Goal: Information Seeking & Learning: Learn about a topic

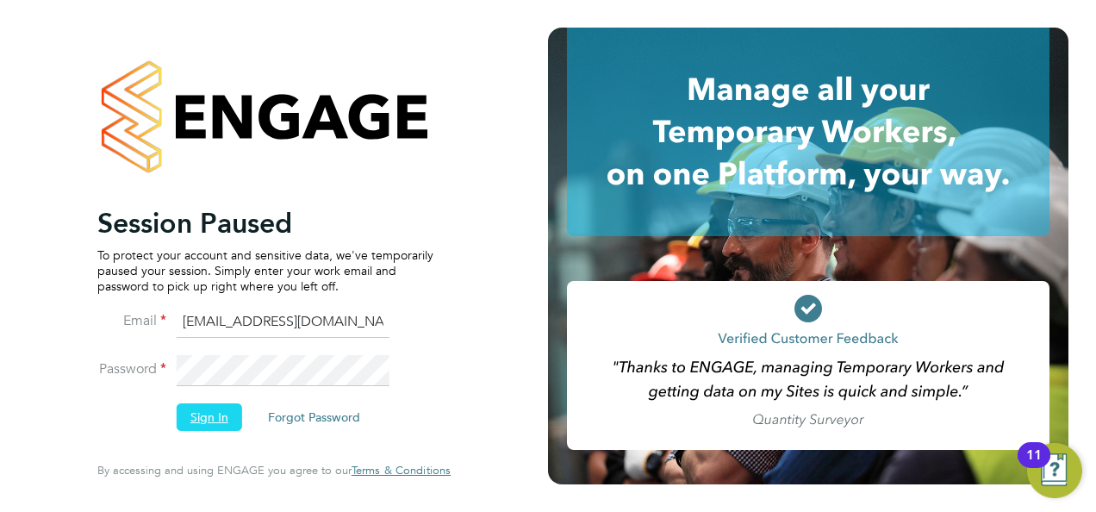
click at [194, 417] on button "Sign In" at bounding box center [210, 417] width 66 height 28
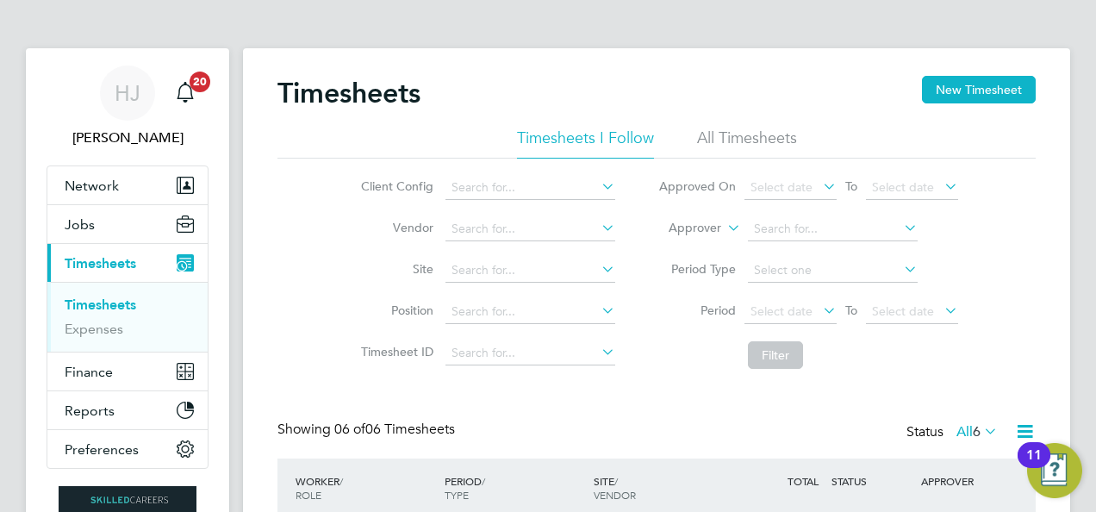
click at [271, 277] on div "Timesheets New Timesheet Timesheets I Follow All Timesheets Client Config Vendo…" at bounding box center [656, 472] width 827 height 849
click at [102, 217] on button "Jobs" at bounding box center [127, 224] width 160 height 38
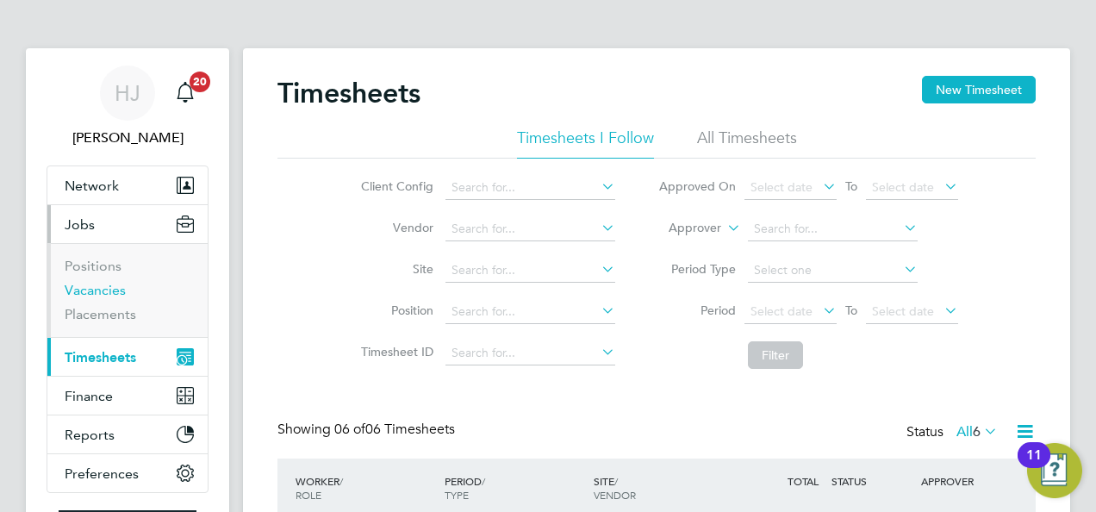
click at [105, 284] on link "Vacancies" at bounding box center [95, 290] width 61 height 16
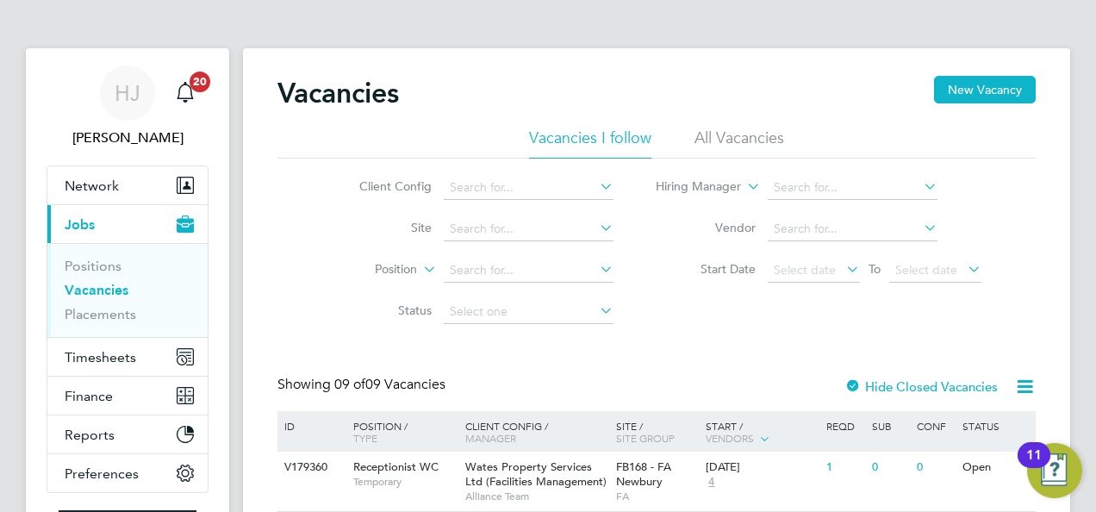
click at [309, 271] on div "Client Config Site Position Status Hiring Manager Vendor Start Date Select date…" at bounding box center [657, 246] width 759 height 174
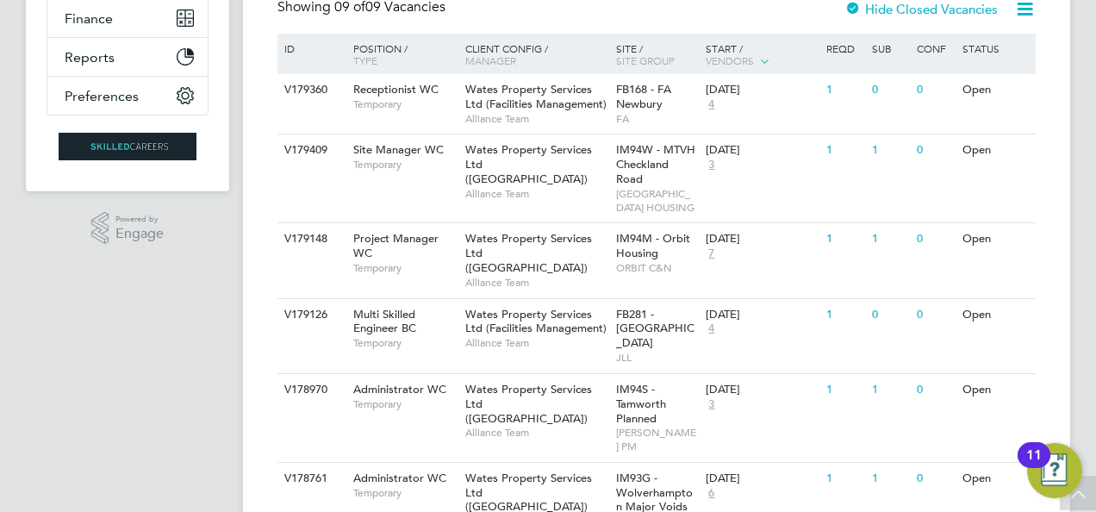
scroll to position [414, 0]
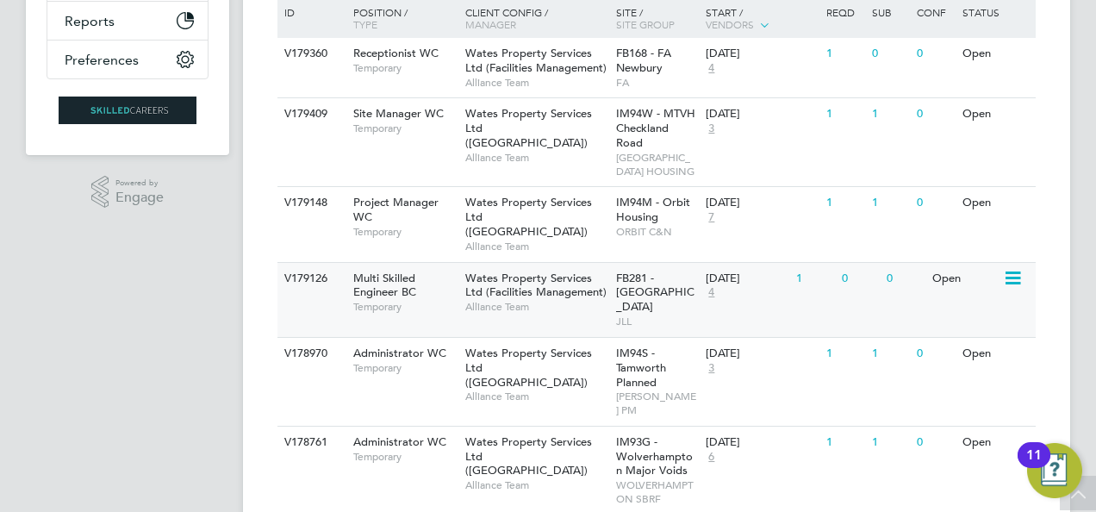
click at [521, 300] on span "Wates Property Services Ltd (Facilities Management)" at bounding box center [535, 285] width 141 height 29
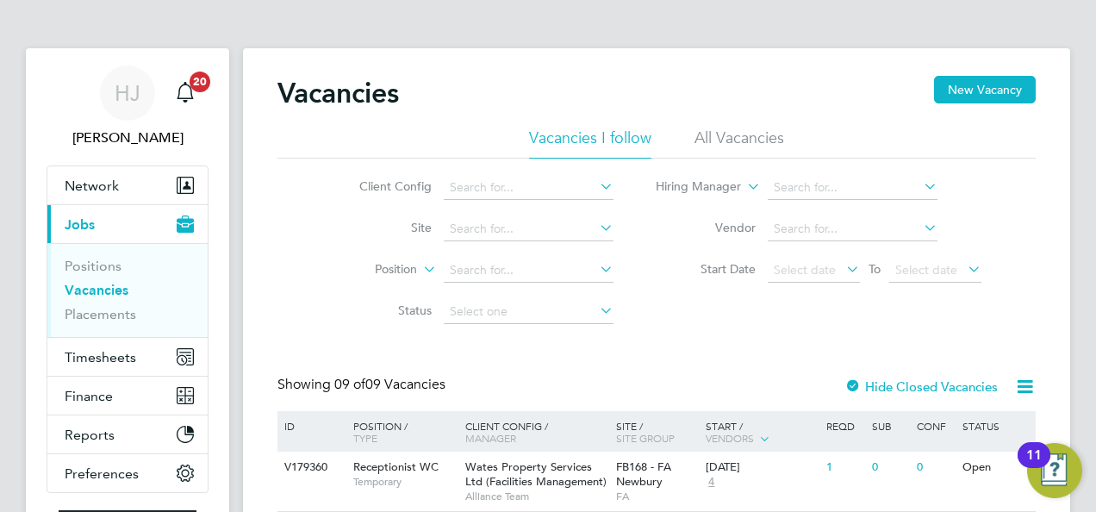
click at [45, 283] on app-nav-sections-wrapper "HJ Holly Jones Notifications 20 Applications: Network Team Members Businesses S…" at bounding box center [127, 308] width 203 height 521
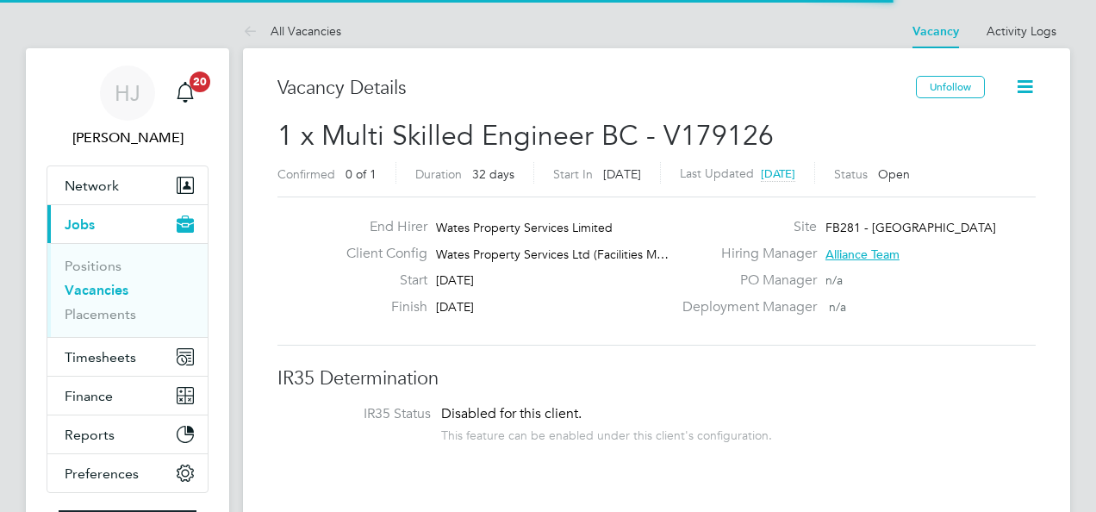
scroll to position [51, 121]
click at [297, 300] on div "End Hirer Wates Property Services Limited Client Config Wates Property Services…" at bounding box center [657, 271] width 772 height 106
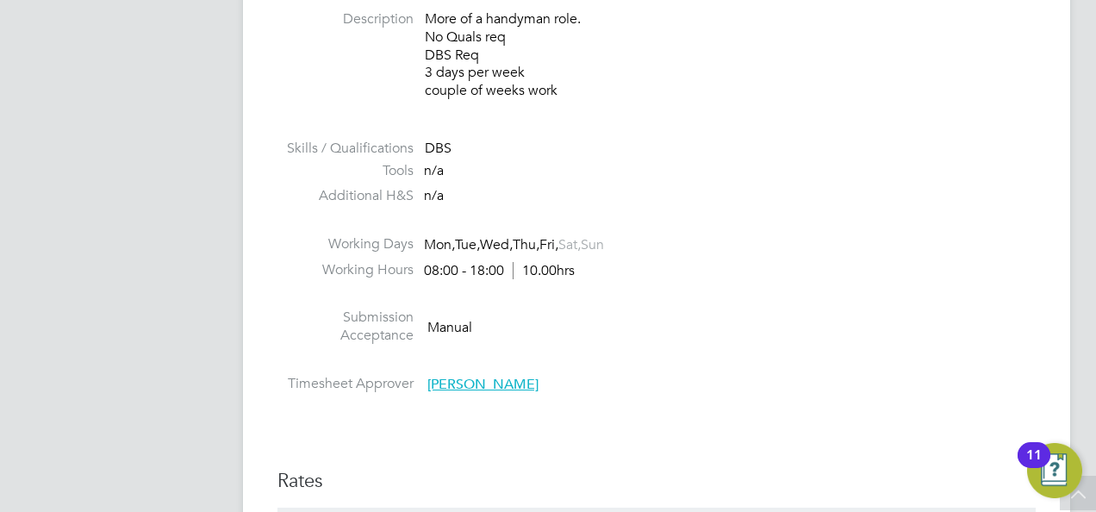
scroll to position [724, 0]
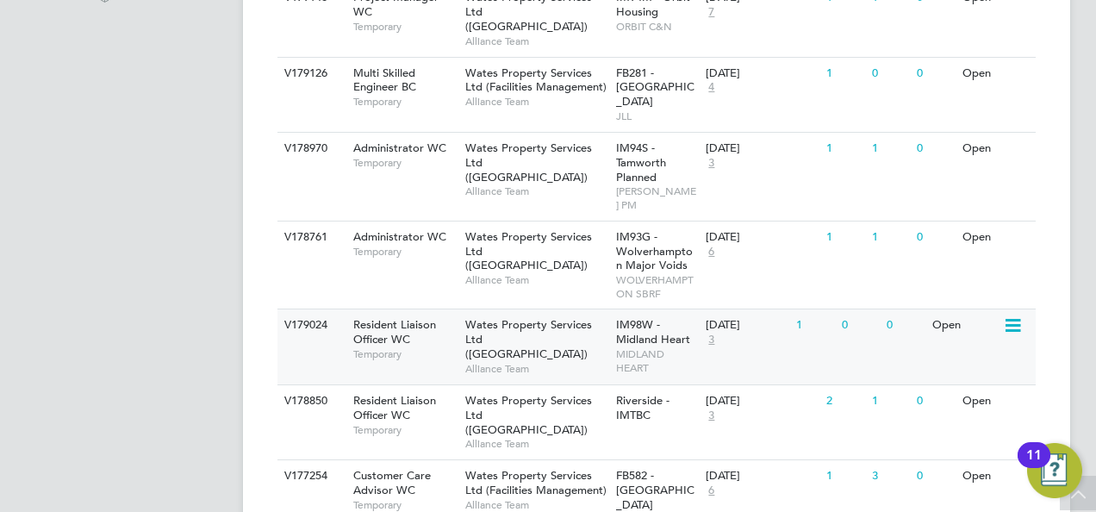
scroll to position [615, 0]
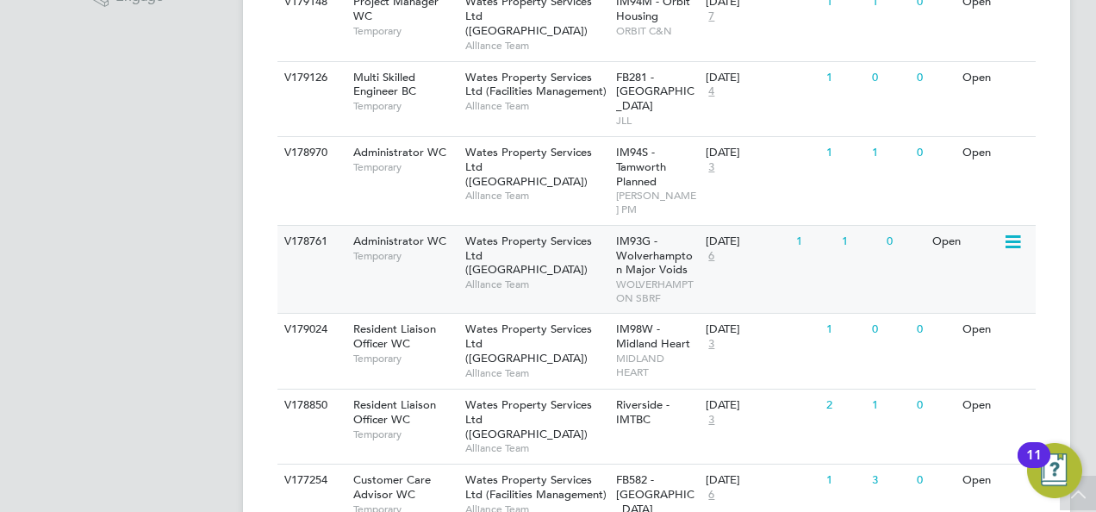
click at [950, 226] on div "Open" at bounding box center [965, 242] width 75 height 32
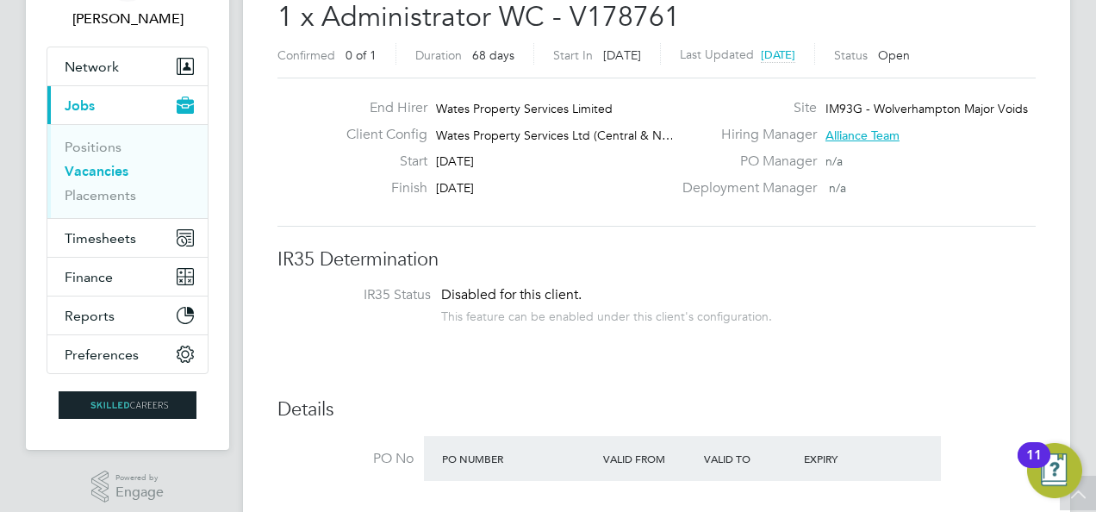
scroll to position [121, 0]
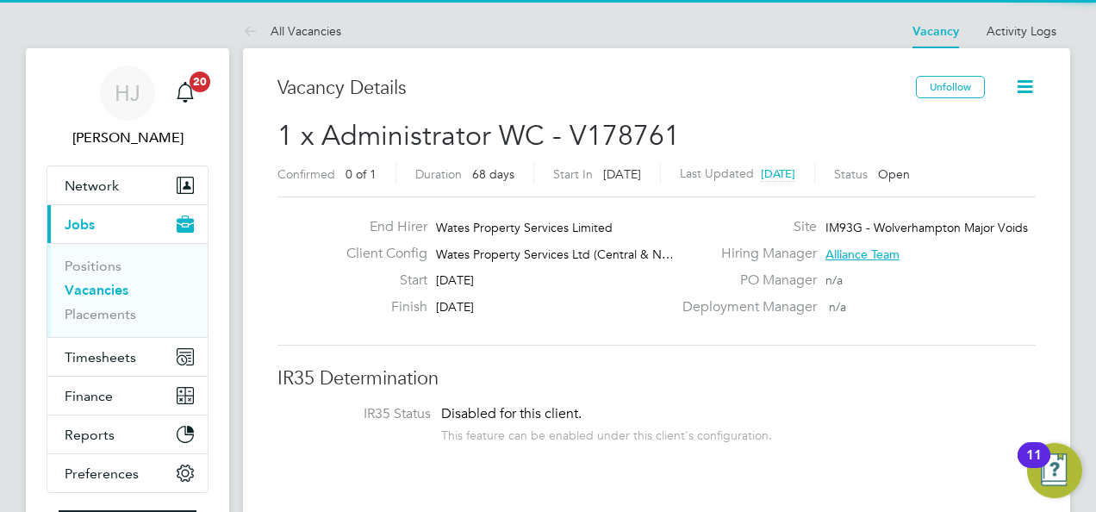
click at [323, 197] on div "End Hirer Wates Property Services Limited Client Config Wates Property Services…" at bounding box center [657, 271] width 759 height 149
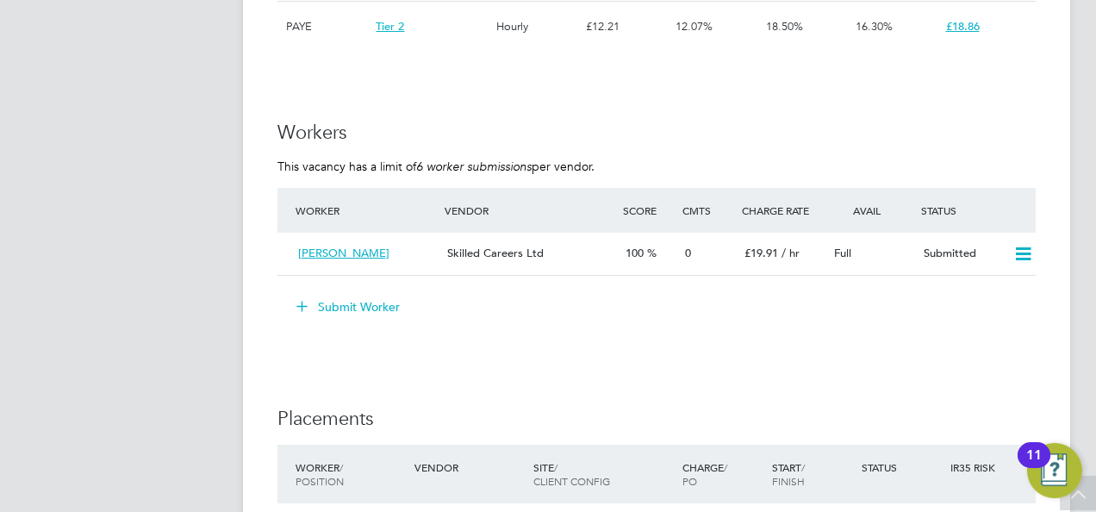
scroll to position [1483, 0]
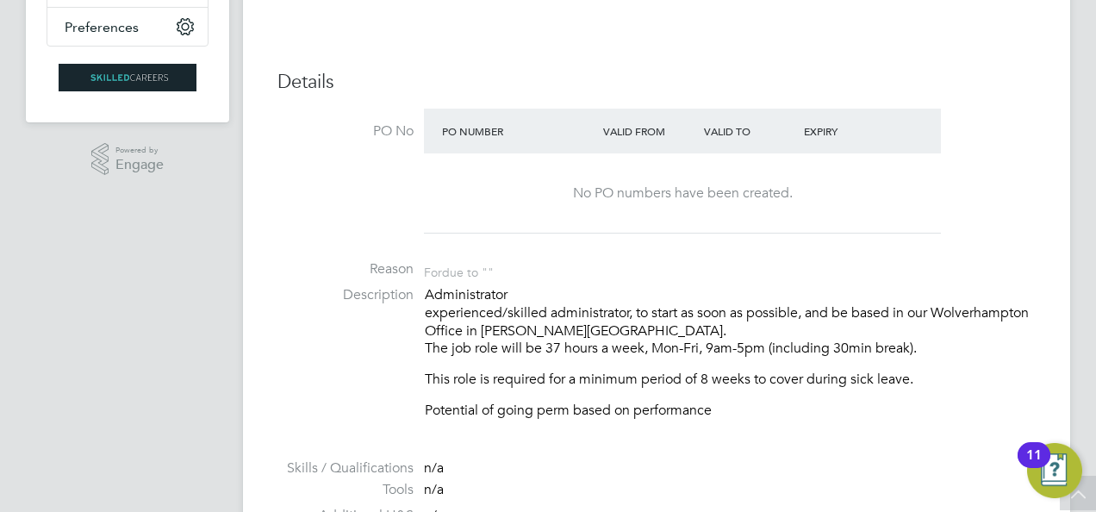
scroll to position [448, 0]
drag, startPoint x: 618, startPoint y: 329, endPoint x: 561, endPoint y: 334, distance: 57.1
click at [561, 334] on p "Administrator experienced/skilled administrator, to start as soon as possible, …" at bounding box center [730, 320] width 611 height 72
copy p "WV11 9LA"
click at [688, 419] on li "Description Administrator experienced/skilled administrator, to start as soon a…" at bounding box center [657, 359] width 759 height 151
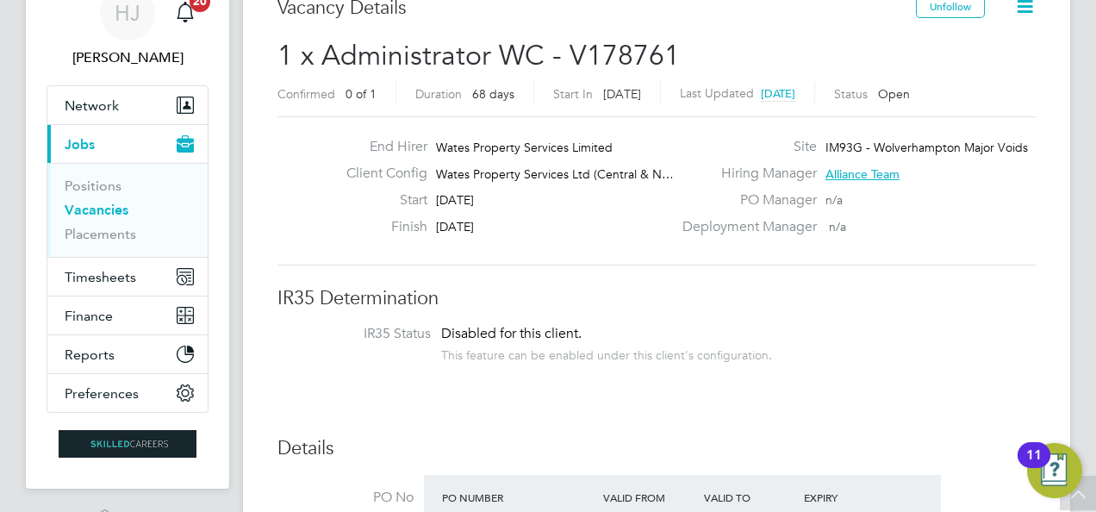
scroll to position [0, 0]
